Goal: Answer question/provide support: Answer question/provide support

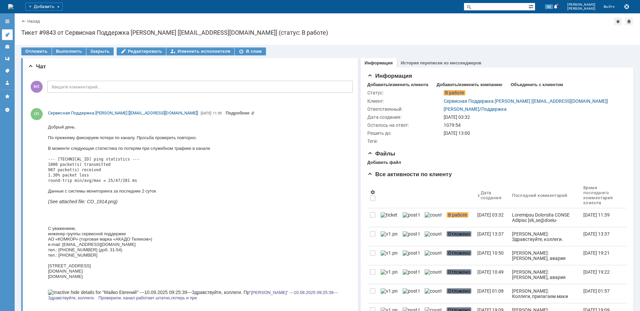
click at [8, 33] on icon at bounding box center [7, 34] width 5 height 5
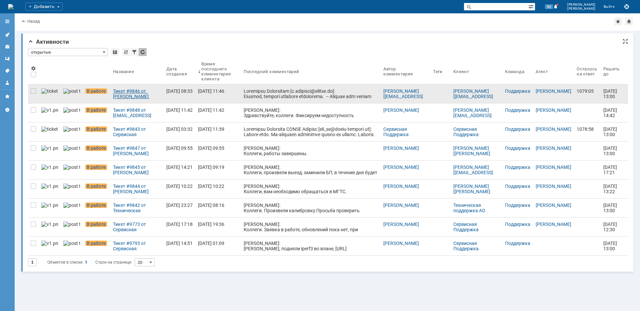
click at [118, 98] on div "Тикет #9846 от [PERSON_NAME] [[EMAIL_ADDRESS][PERSON_NAME][DOMAIN_NAME]] (стату…" at bounding box center [137, 93] width 48 height 11
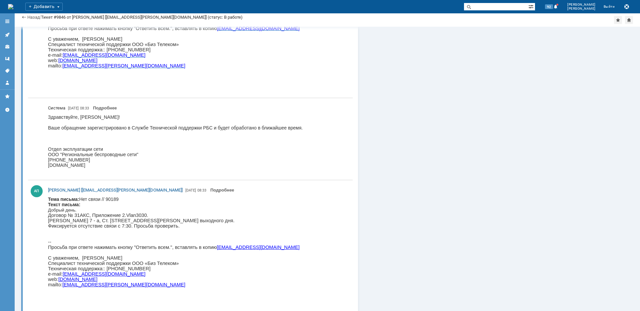
scroll to position [517, 0]
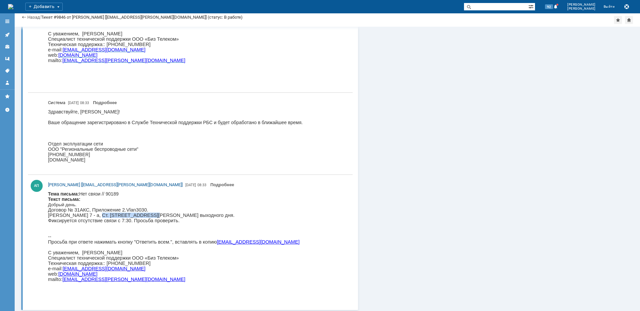
drag, startPoint x: 138, startPoint y: 217, endPoint x: 88, endPoint y: 218, distance: 49.3
click at [88, 218] on p "[PERSON_NAME] 7 - а, Ст. [STREET_ADDRESS][PERSON_NAME] выходного дня. Фиксирует…" at bounding box center [174, 220] width 252 height 16
copy p "Петровско-[PERSON_NAME]"
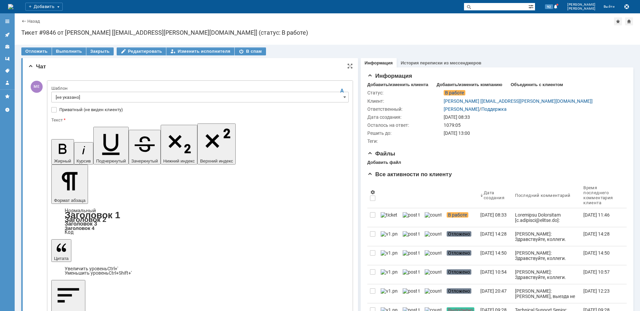
scroll to position [0, 0]
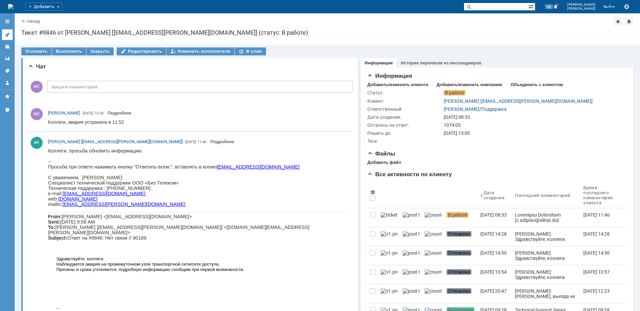
click at [8, 34] on icon at bounding box center [7, 34] width 5 height 5
